Goal: Information Seeking & Learning: Learn about a topic

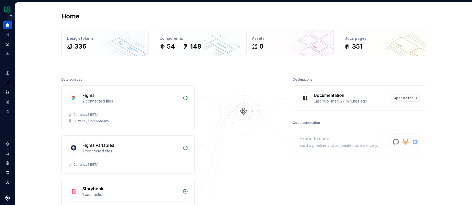
click at [10, 16] on button "Expand sidebar" at bounding box center [10, 16] width 7 height 7
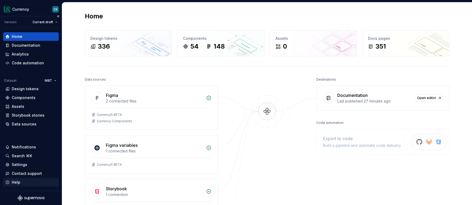
click at [21, 183] on div "Help" at bounding box center [30, 181] width 51 height 5
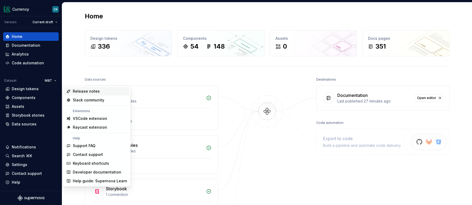
click at [84, 92] on div "Release notes" at bounding box center [86, 90] width 27 height 5
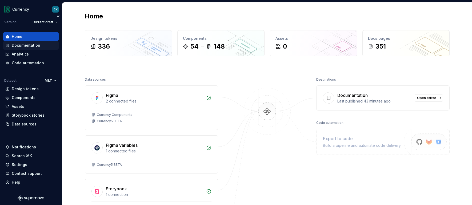
click at [29, 42] on div "Documentation" at bounding box center [30, 45] width 55 height 9
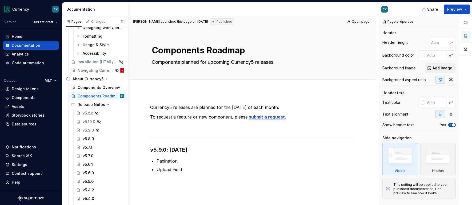
scroll to position [137, 0]
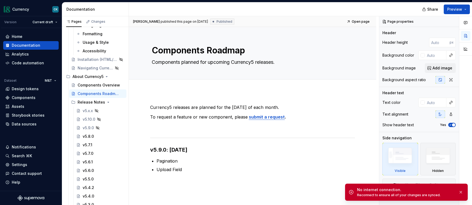
type textarea "*"
